Goal: Task Accomplishment & Management: Use online tool/utility

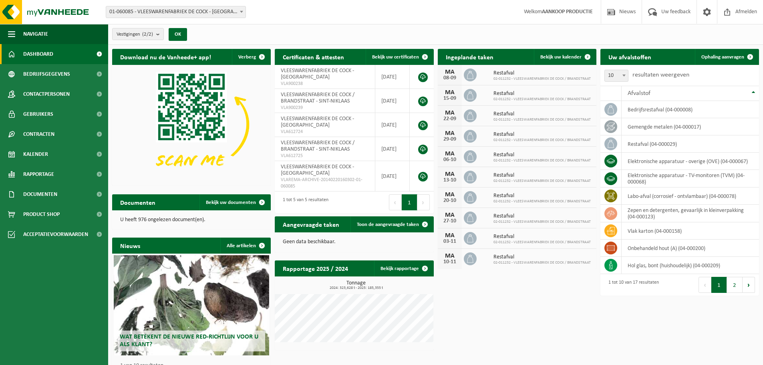
click at [200, 14] on span "01-060085 - VLEESWARENFABRIEK DE COCK - [GEOGRAPHIC_DATA]" at bounding box center [175, 11] width 139 height 11
click at [741, 59] on span "Ophaling aanvragen" at bounding box center [722, 56] width 43 height 5
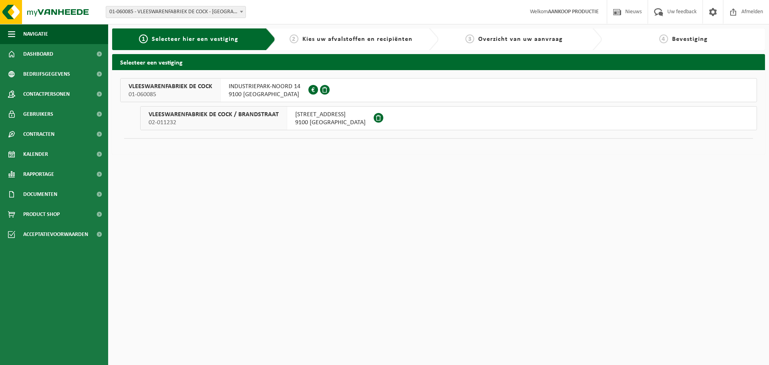
click at [240, 90] on span "INDUSTRIEPARK-NOORD 14" at bounding box center [265, 86] width 72 height 8
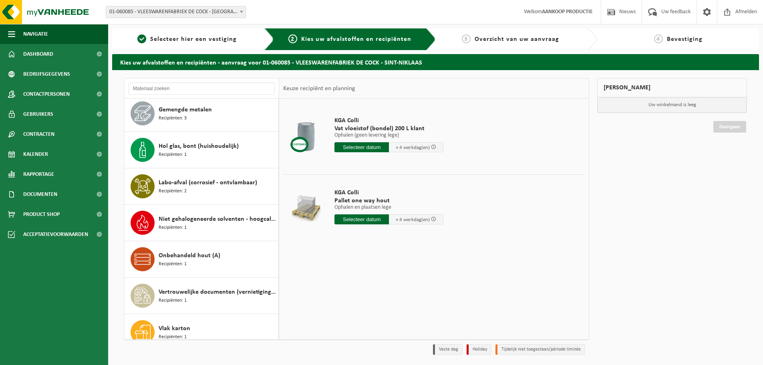
scroll to position [342, 0]
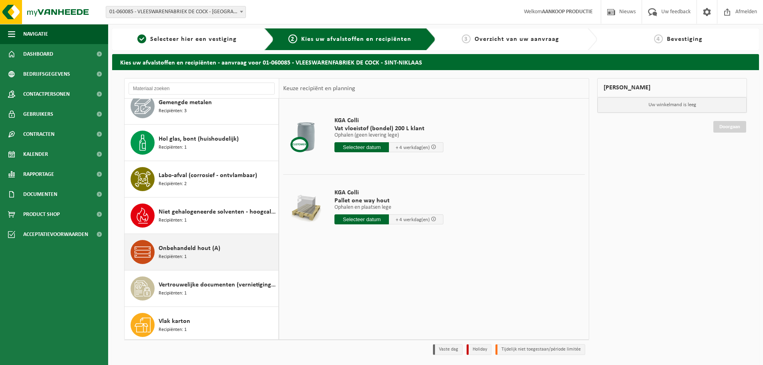
click at [196, 239] on div "Onbehandeld hout (A) Recipiënten: 1" at bounding box center [202, 252] width 154 height 36
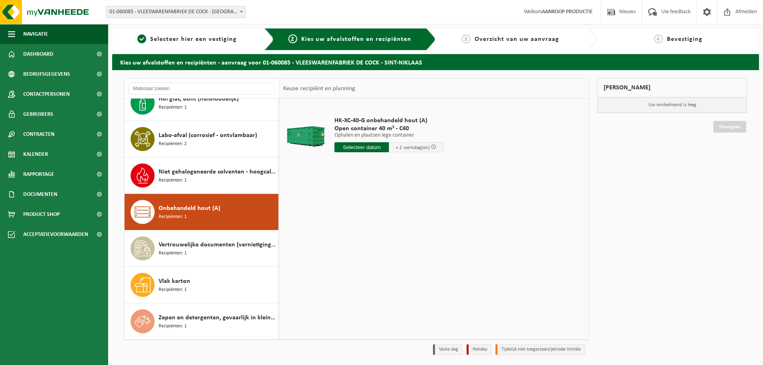
click at [371, 149] on input "text" at bounding box center [361, 147] width 54 height 10
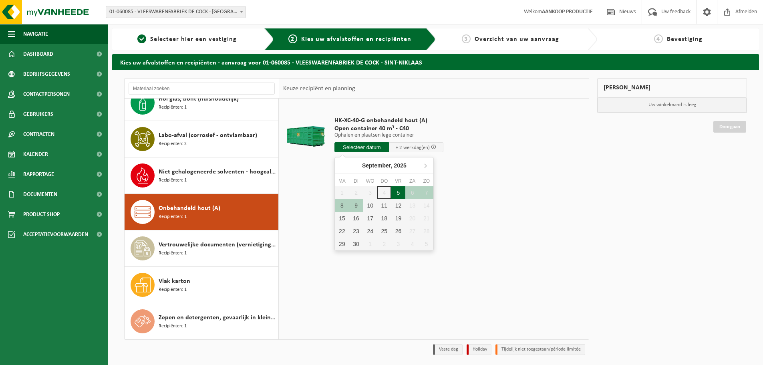
click at [394, 192] on div "5" at bounding box center [398, 192] width 14 height 13
type input "Van 2025-09-05"
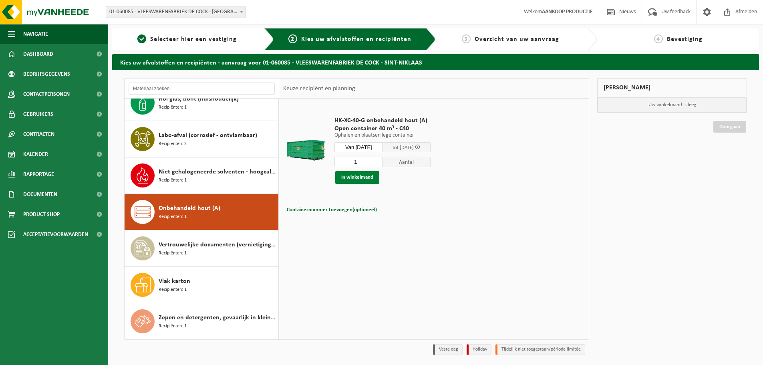
click at [372, 177] on button "In winkelmand" at bounding box center [357, 177] width 44 height 13
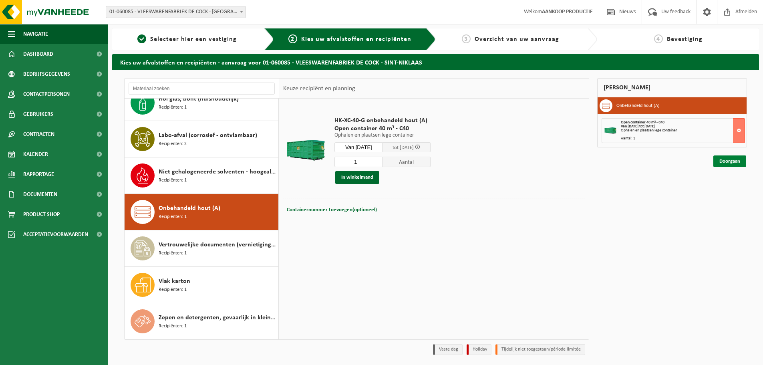
click at [723, 163] on link "Doorgaan" at bounding box center [729, 161] width 33 height 12
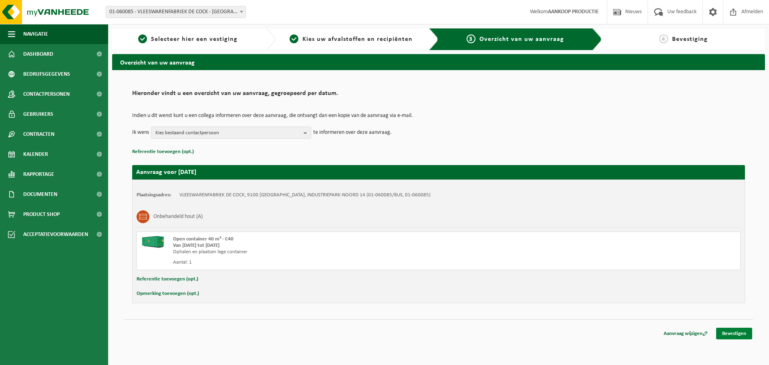
click at [740, 332] on link "Bevestigen" at bounding box center [734, 333] width 36 height 12
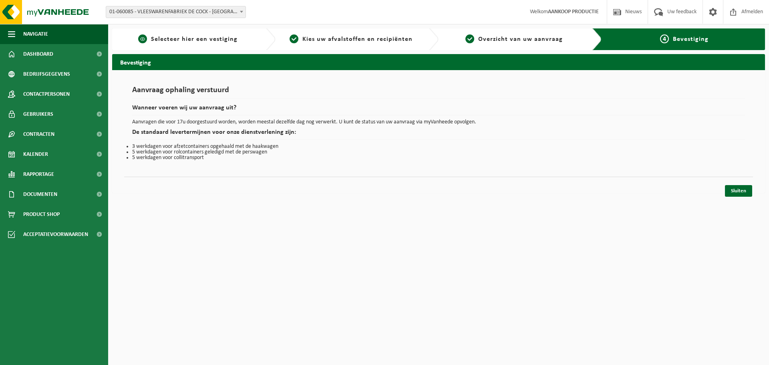
click at [172, 40] on span "Selecteer hier een vestiging" at bounding box center [194, 39] width 86 height 6
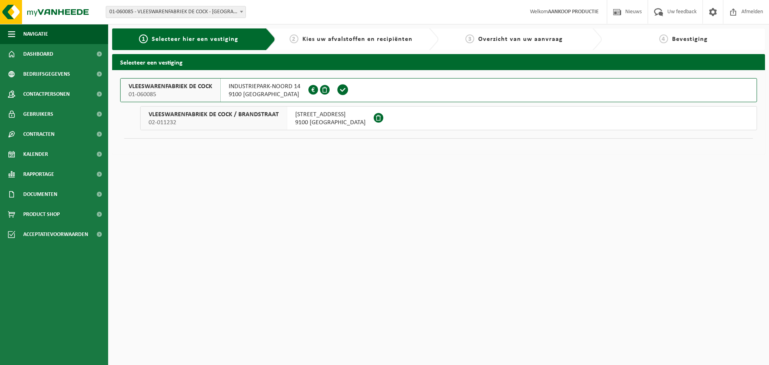
click at [161, 16] on span "01-060085 - VLEESWARENFABRIEK DE COCK - [GEOGRAPHIC_DATA]" at bounding box center [175, 11] width 139 height 11
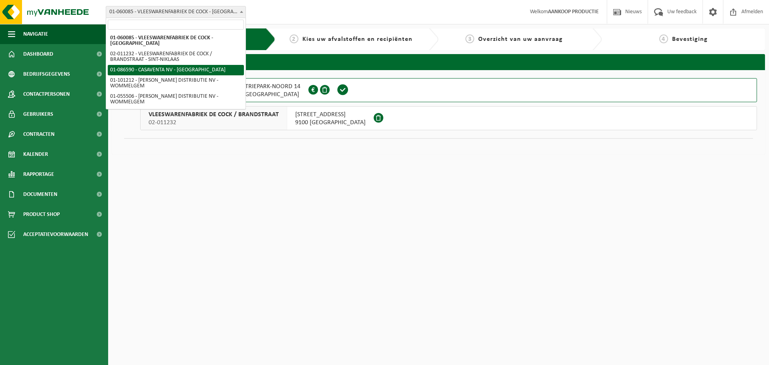
select select "684"
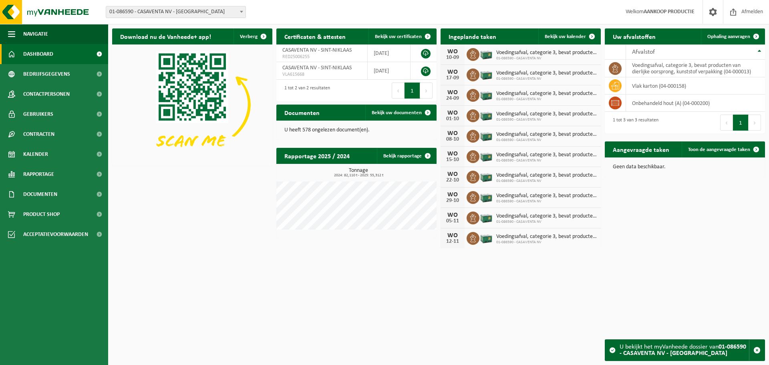
click at [687, 38] on div "Uw afvalstoffen Ophaling aanvragen" at bounding box center [685, 36] width 160 height 16
click at [719, 36] on span "Ophaling aanvragen" at bounding box center [728, 36] width 43 height 5
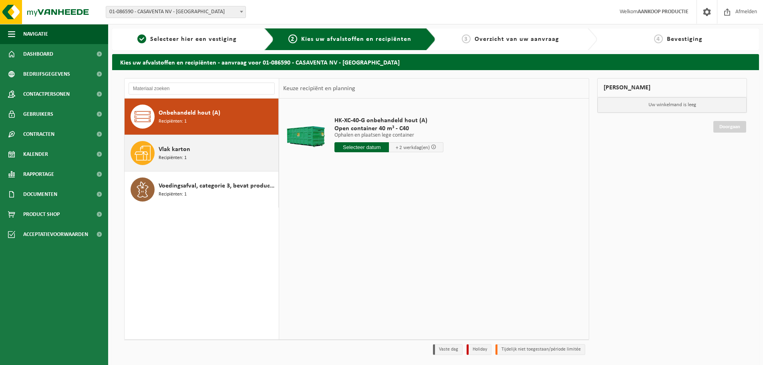
click at [159, 153] on span "Vlak karton" at bounding box center [175, 150] width 32 height 10
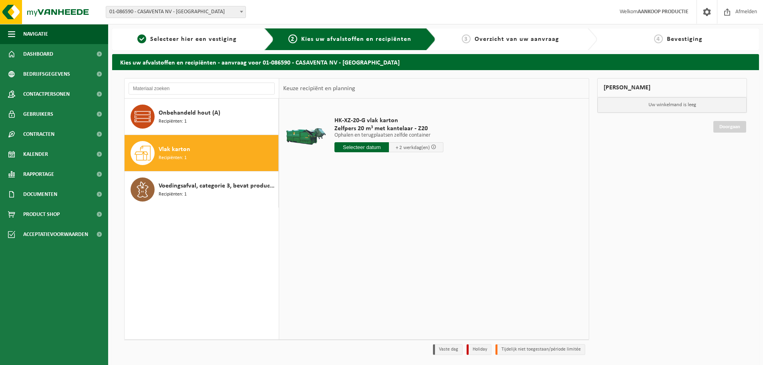
click at [357, 147] on input "text" at bounding box center [361, 147] width 54 height 10
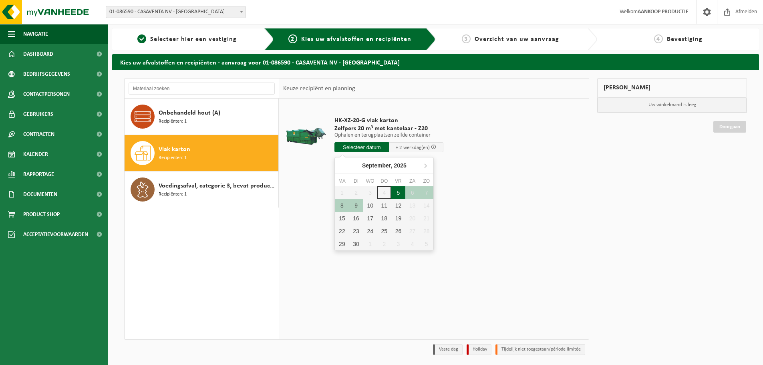
click at [395, 189] on div "5" at bounding box center [398, 192] width 14 height 13
type input "Van 2025-09-05"
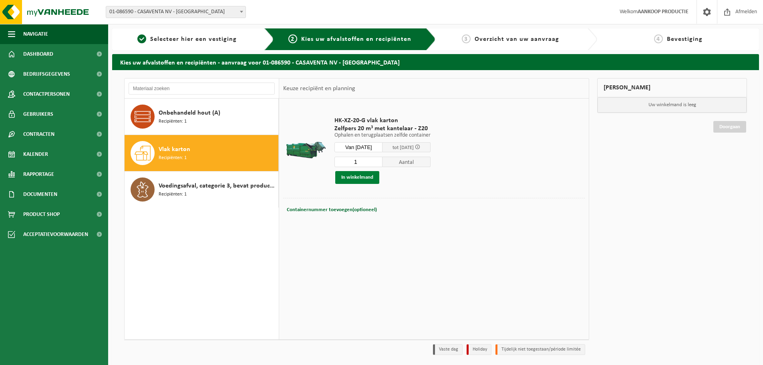
click at [351, 176] on button "In winkelmand" at bounding box center [357, 177] width 44 height 13
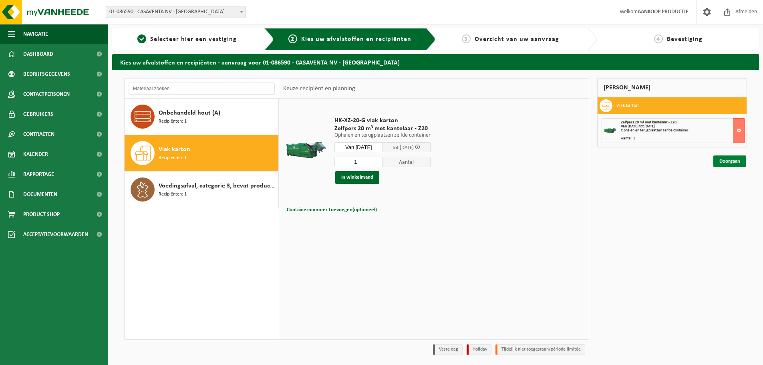
click at [719, 162] on link "Doorgaan" at bounding box center [729, 161] width 33 height 12
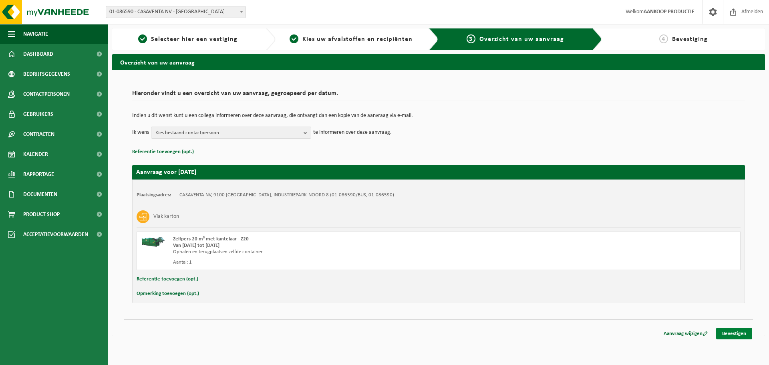
click at [740, 335] on link "Bevestigen" at bounding box center [734, 333] width 36 height 12
